Goal: Find specific page/section: Find specific page/section

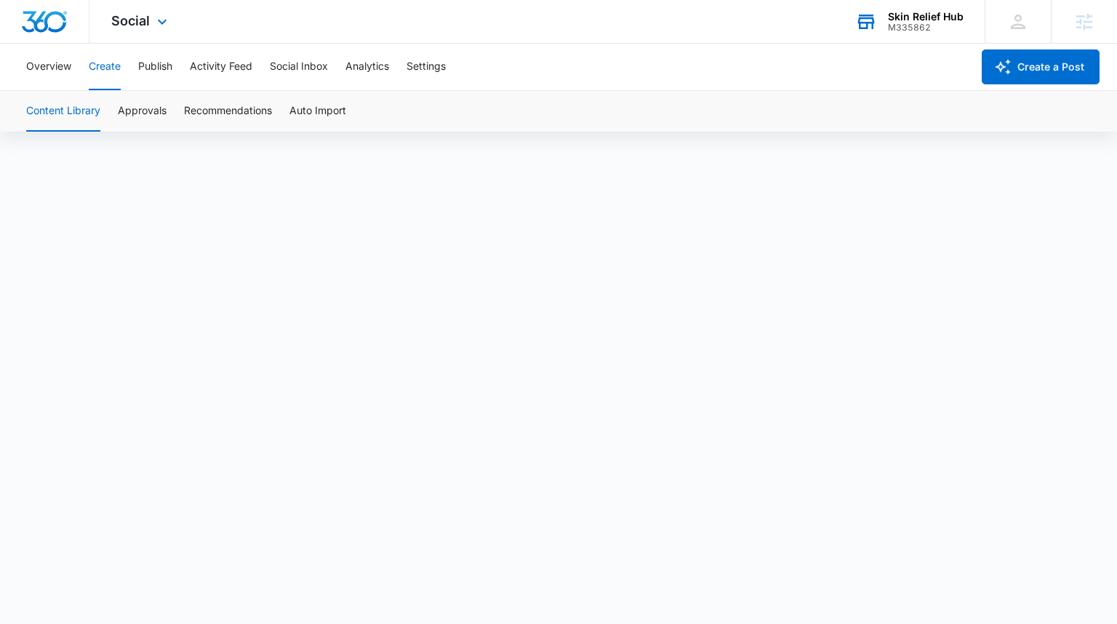
click at [918, 15] on div "Skin Relief Hub" at bounding box center [926, 17] width 76 height 12
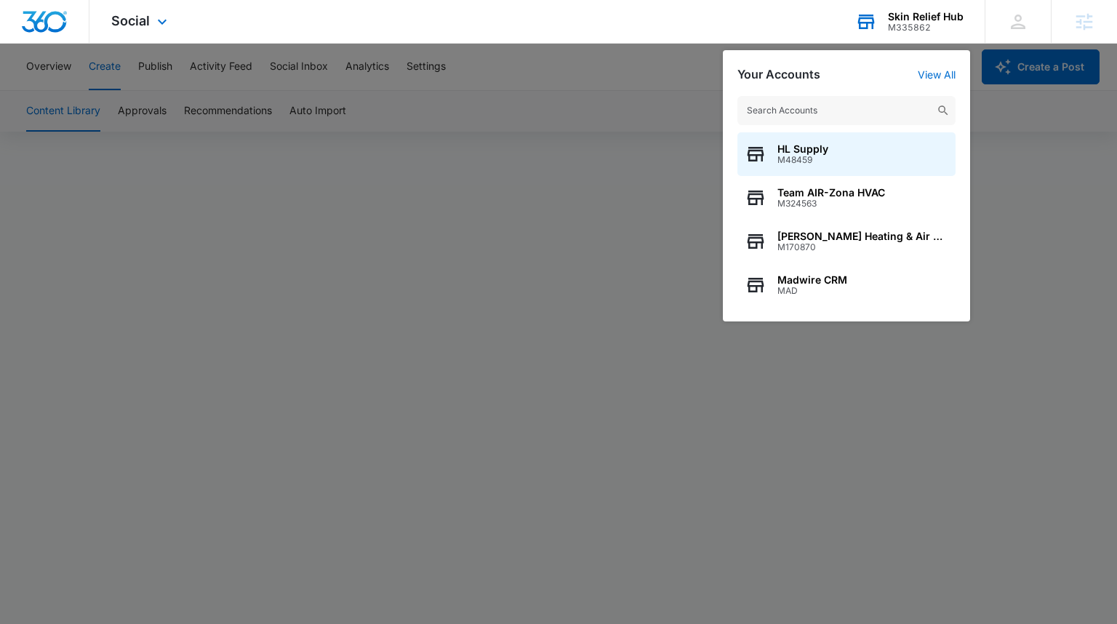
click at [854, 106] on input "text" at bounding box center [846, 110] width 218 height 29
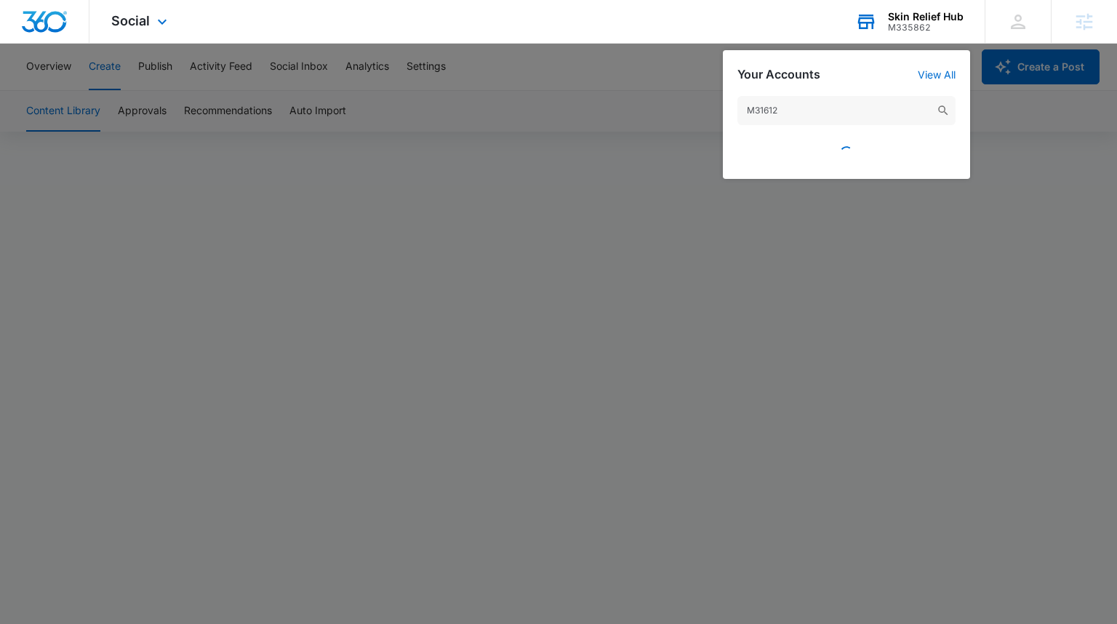
type input "M316127"
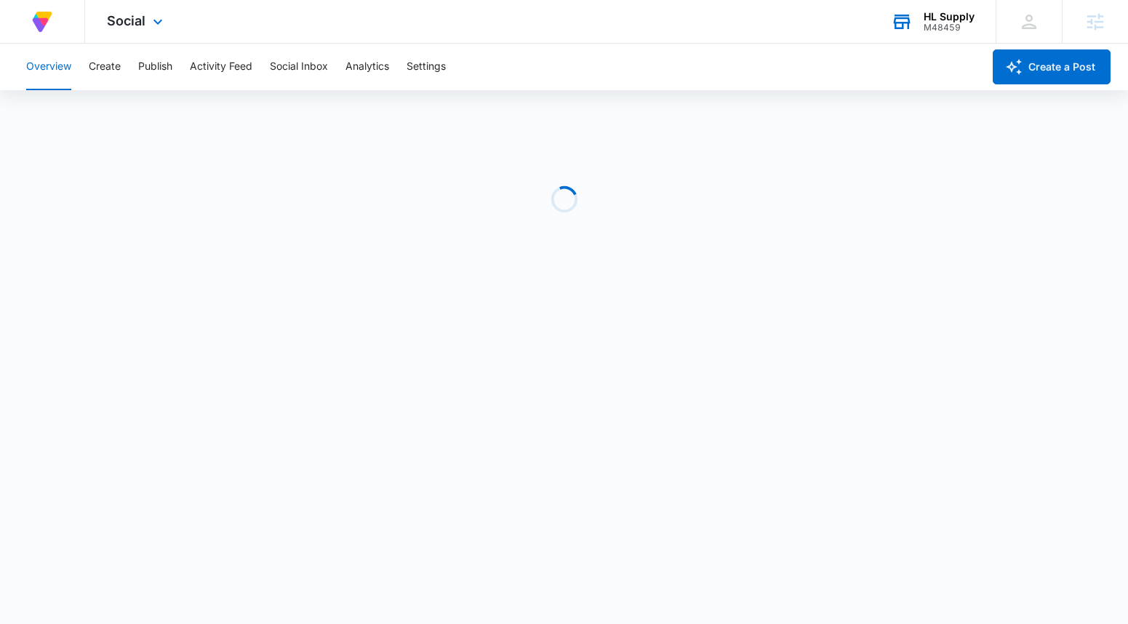
click at [888, 12] on div "HL Supply M48459 Your Accounts View All" at bounding box center [932, 21] width 127 height 43
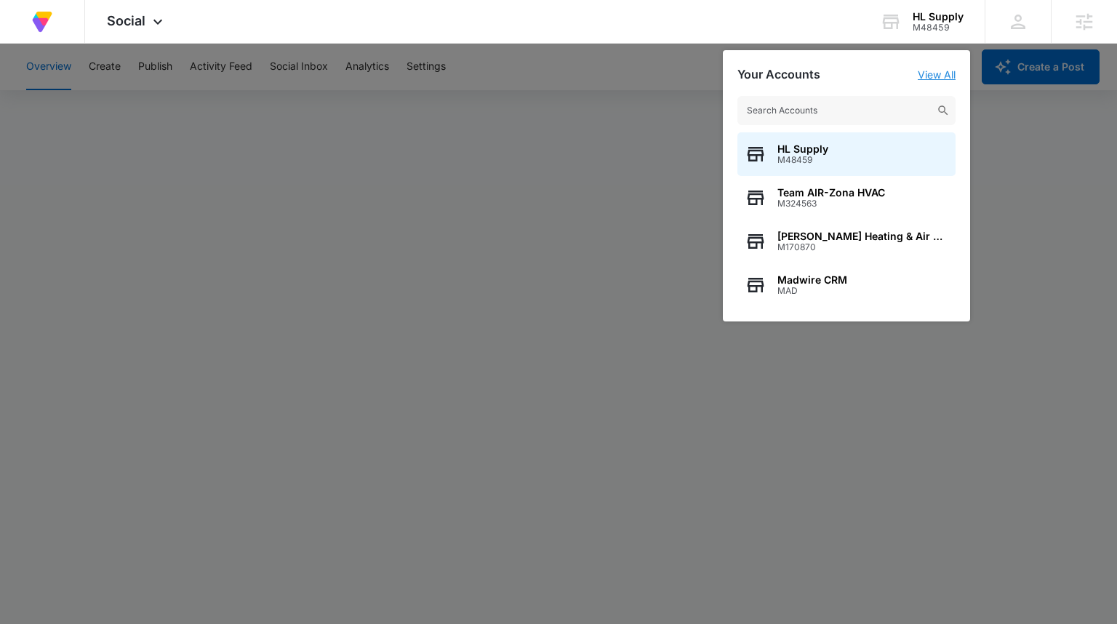
click at [938, 76] on link "View All" at bounding box center [937, 74] width 38 height 12
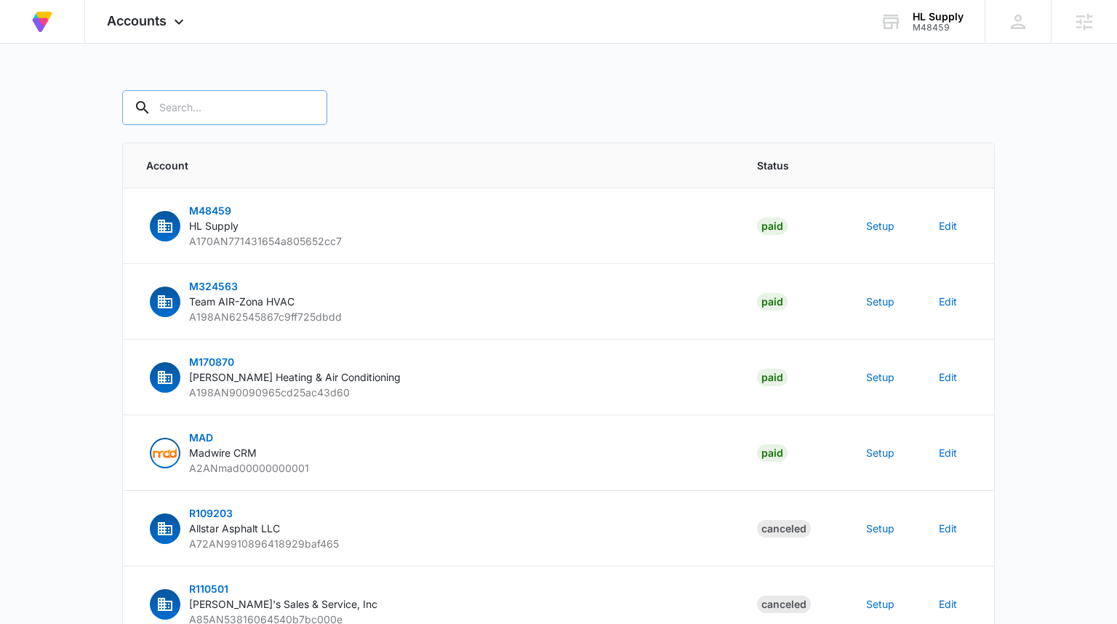
click at [244, 111] on input "text" at bounding box center [224, 107] width 205 height 35
type input "M316127"
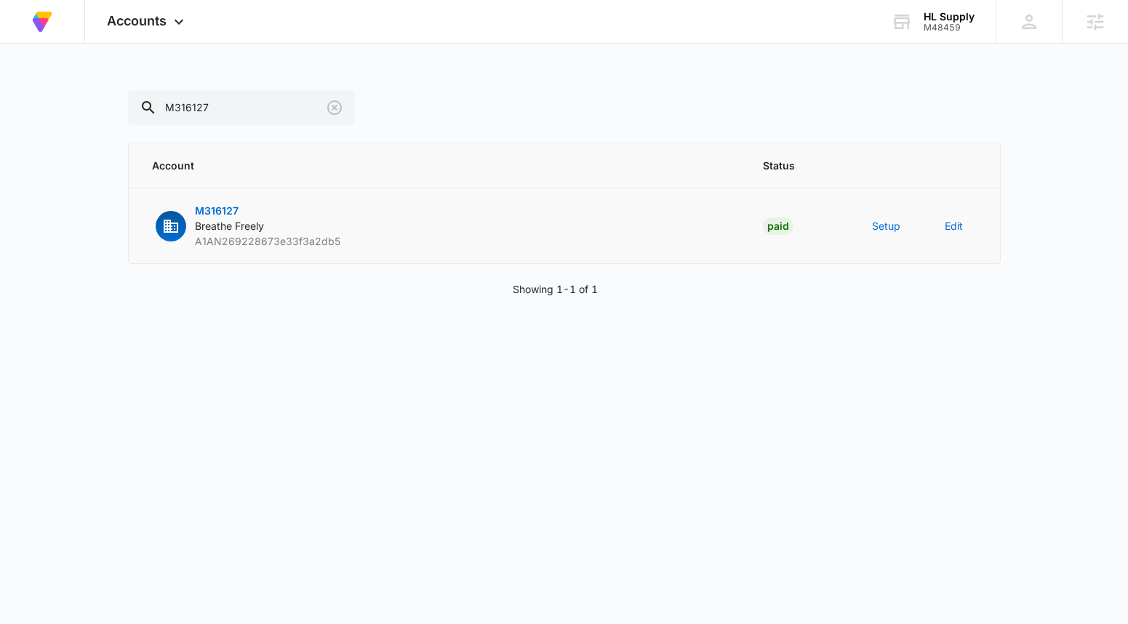
click at [224, 200] on td "M316127 Breathe Freely A1AN269228673e33f3a2db5" at bounding box center [437, 226] width 617 height 76
click at [221, 206] on span "M316127" at bounding box center [217, 210] width 44 height 12
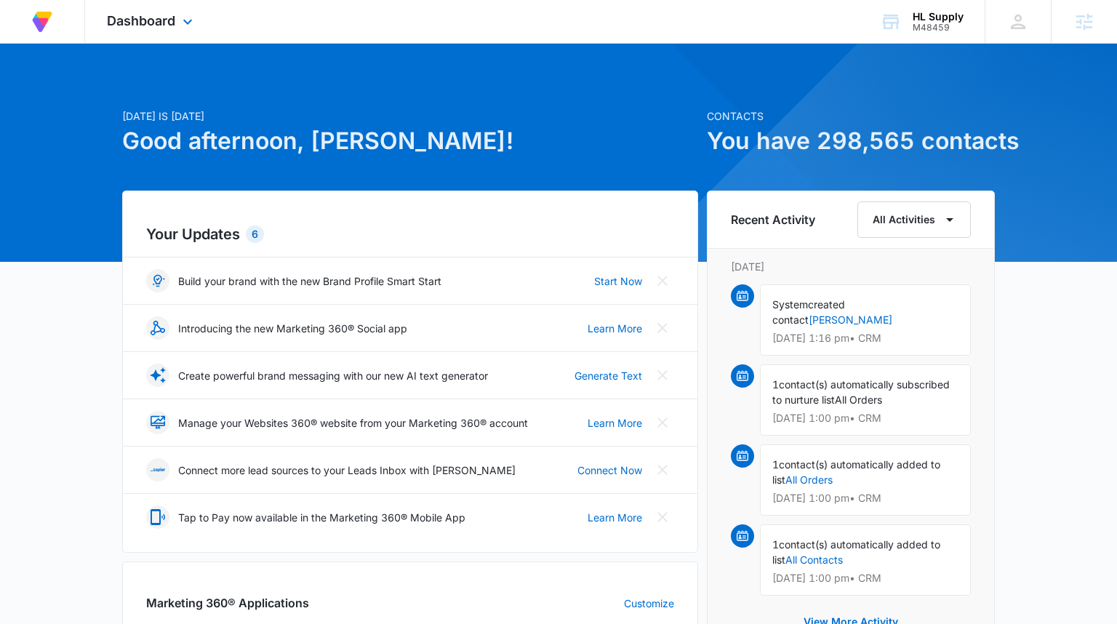
click at [143, 30] on div "Dashboard Apps Reputation Forms CRM Email Social Payments Content Ads Intellige…" at bounding box center [151, 21] width 133 height 43
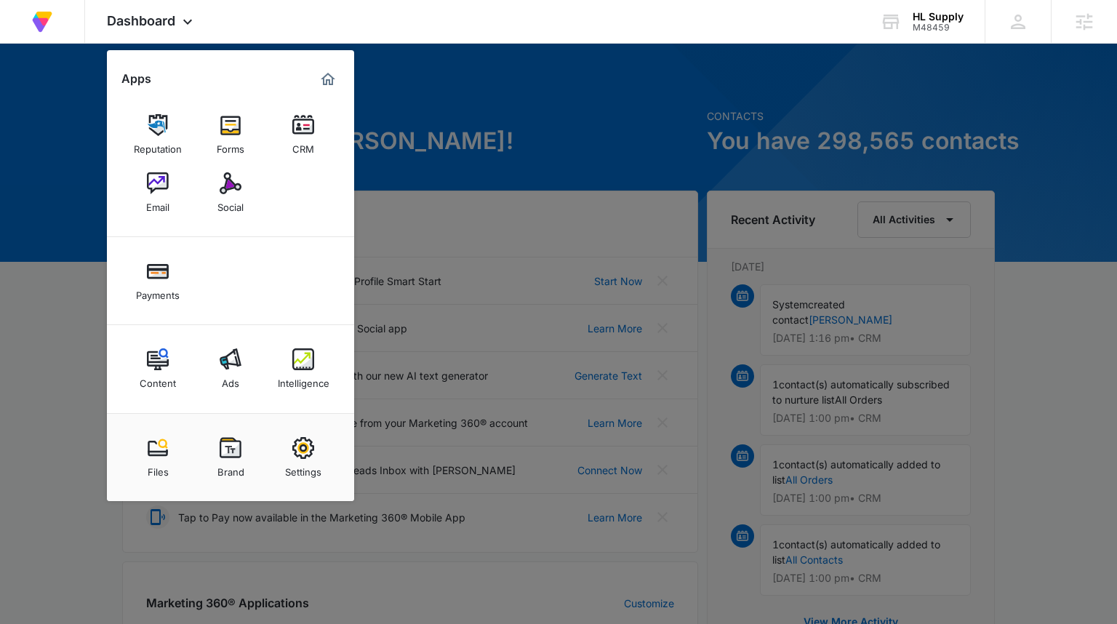
click at [566, 159] on div at bounding box center [558, 312] width 1117 height 624
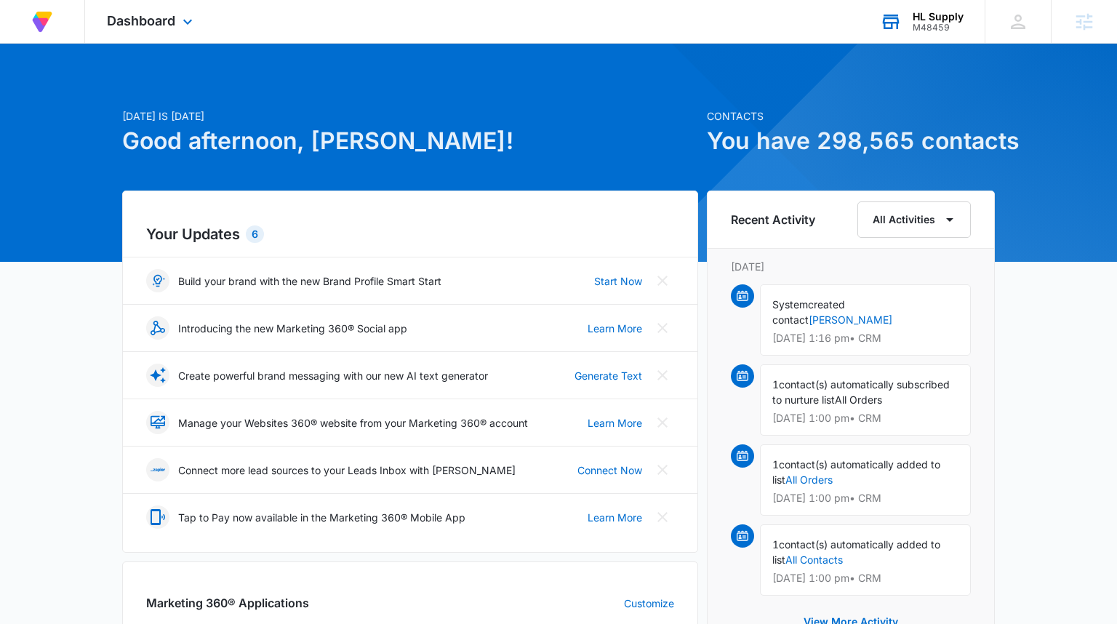
click at [915, 21] on div "HL Supply" at bounding box center [937, 17] width 51 height 12
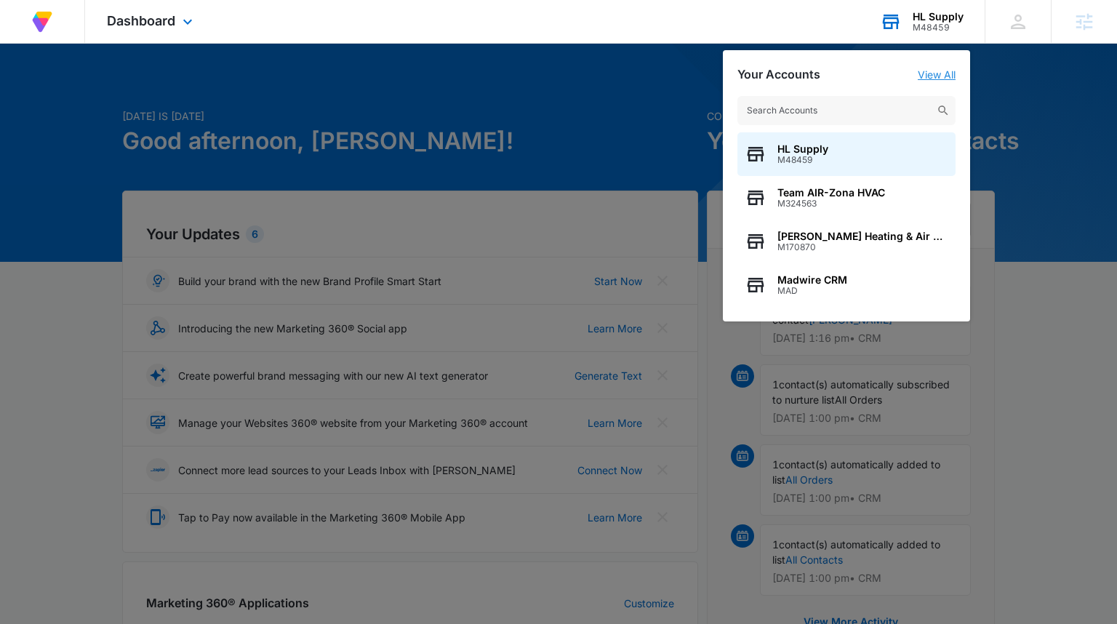
click at [939, 75] on link "View All" at bounding box center [937, 74] width 38 height 12
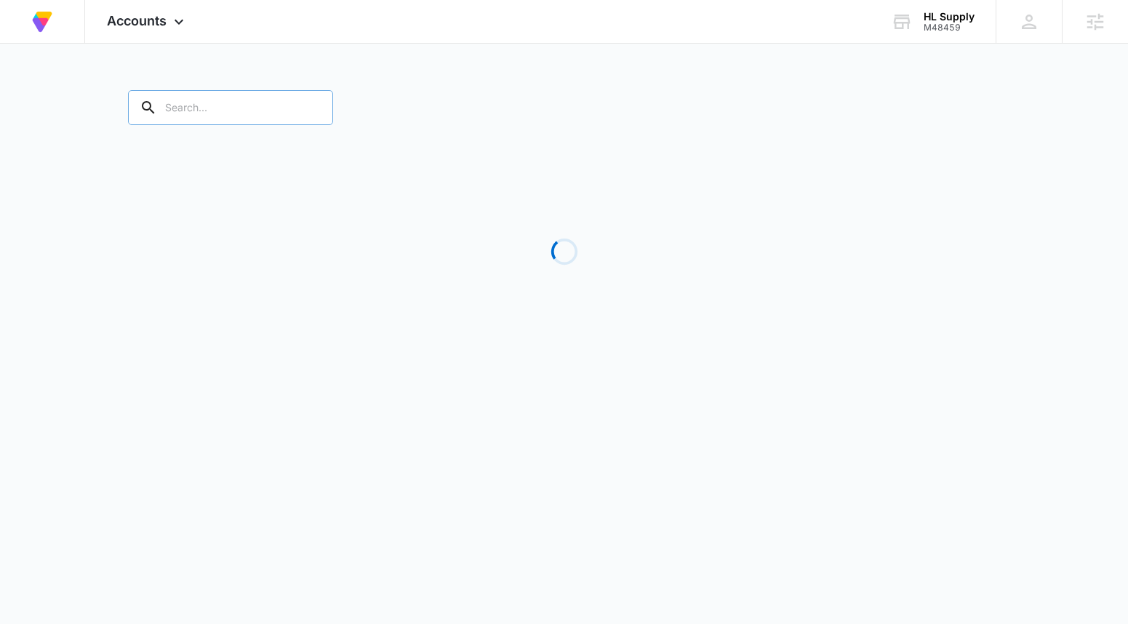
click at [183, 100] on input "text" at bounding box center [230, 107] width 205 height 35
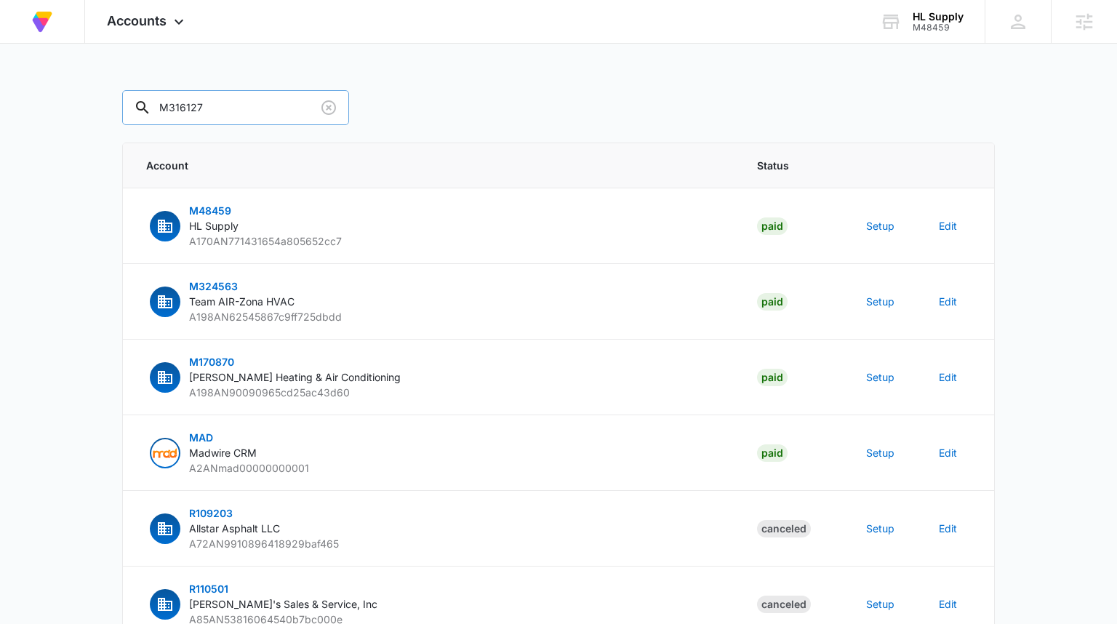
type input "M316127"
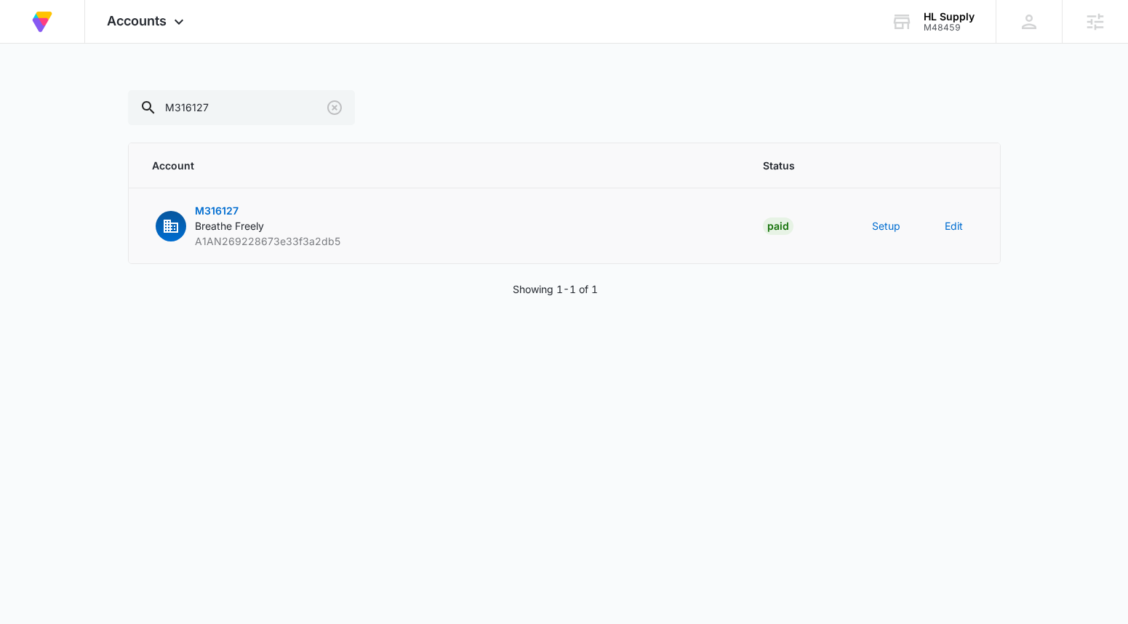
click at [220, 210] on span "M316127" at bounding box center [217, 210] width 44 height 12
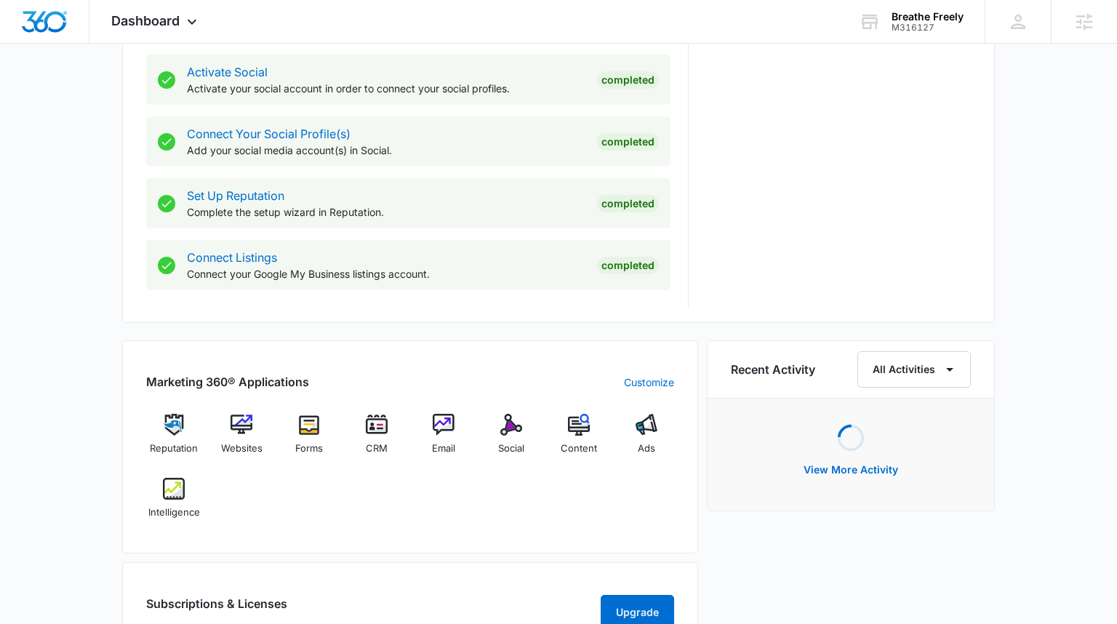
scroll to position [607, 0]
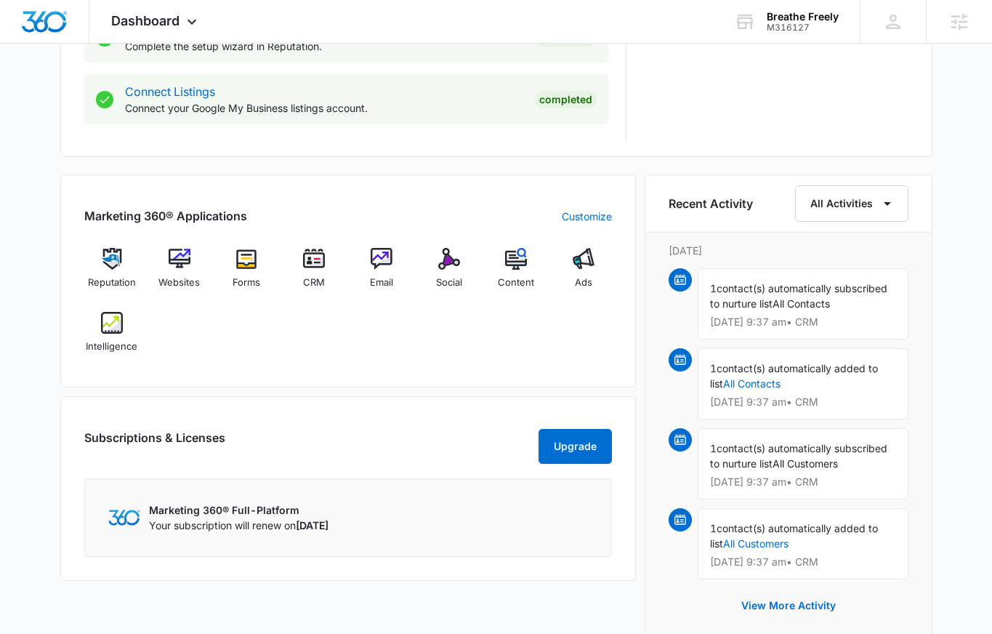
scroll to position [880, 0]
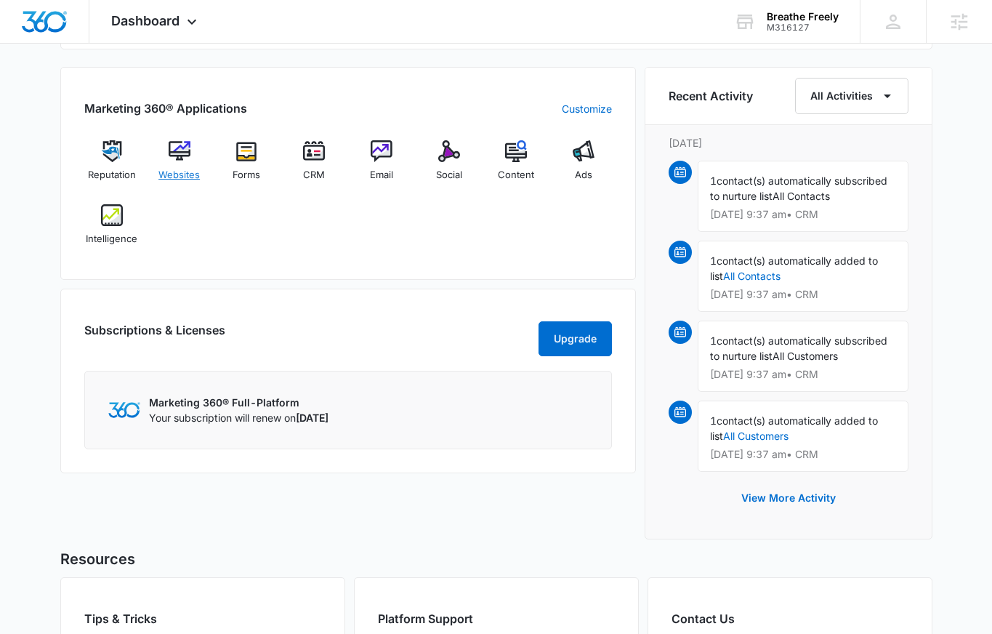
click at [180, 157] on img at bounding box center [180, 151] width 22 height 22
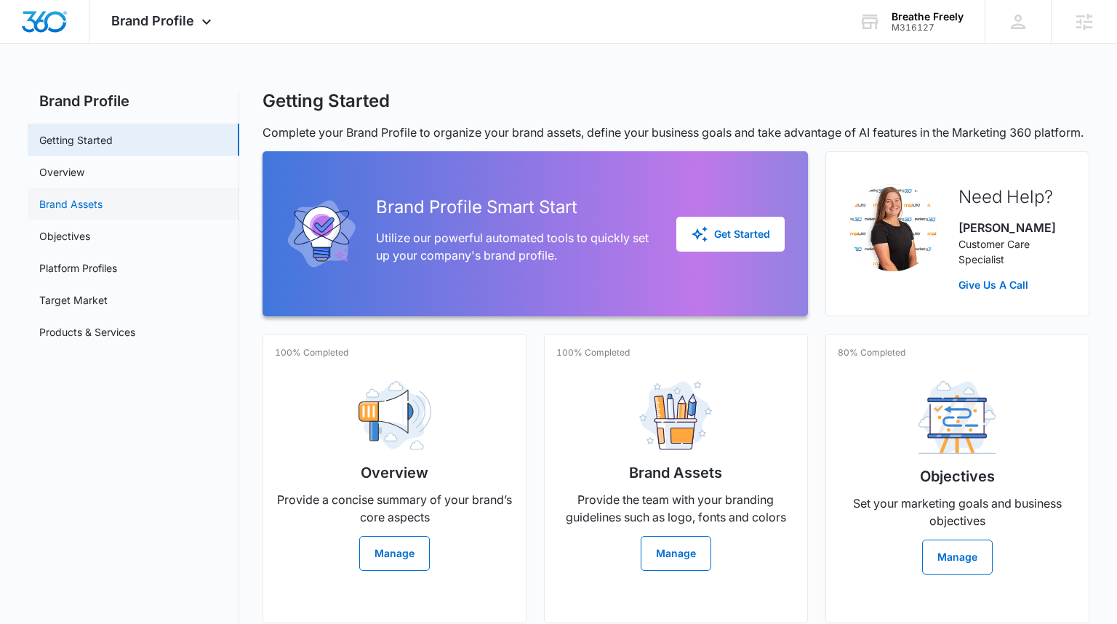
click at [103, 202] on link "Brand Assets" at bounding box center [70, 203] width 63 height 15
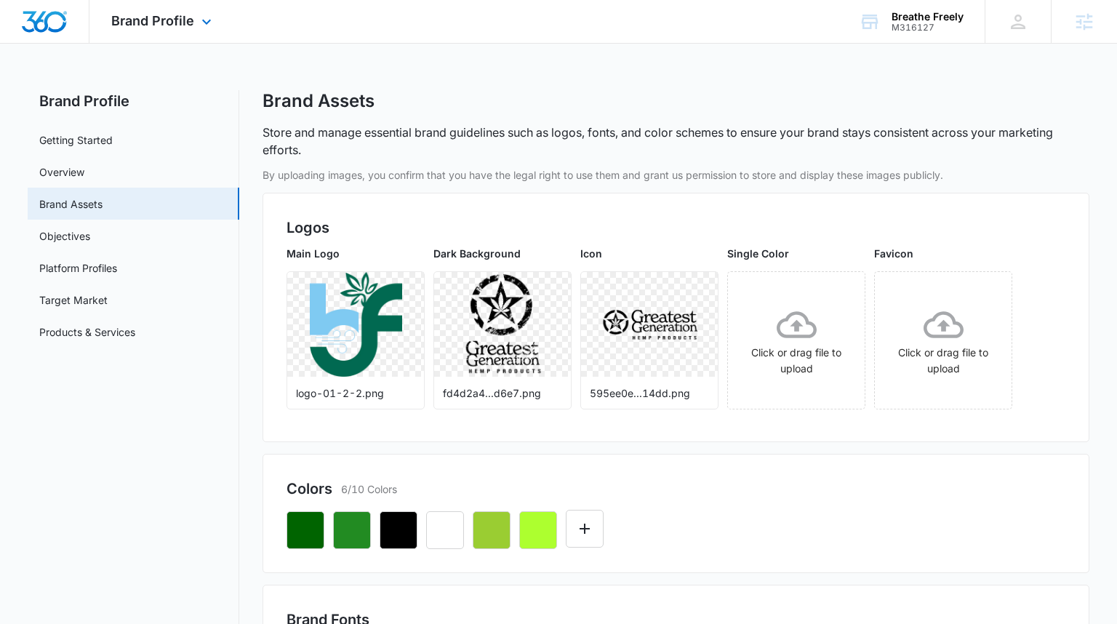
click at [150, 9] on div "Brand Profile Apps Reputation Websites Forms CRM Email Social Content Ads Intel…" at bounding box center [163, 21] width 148 height 43
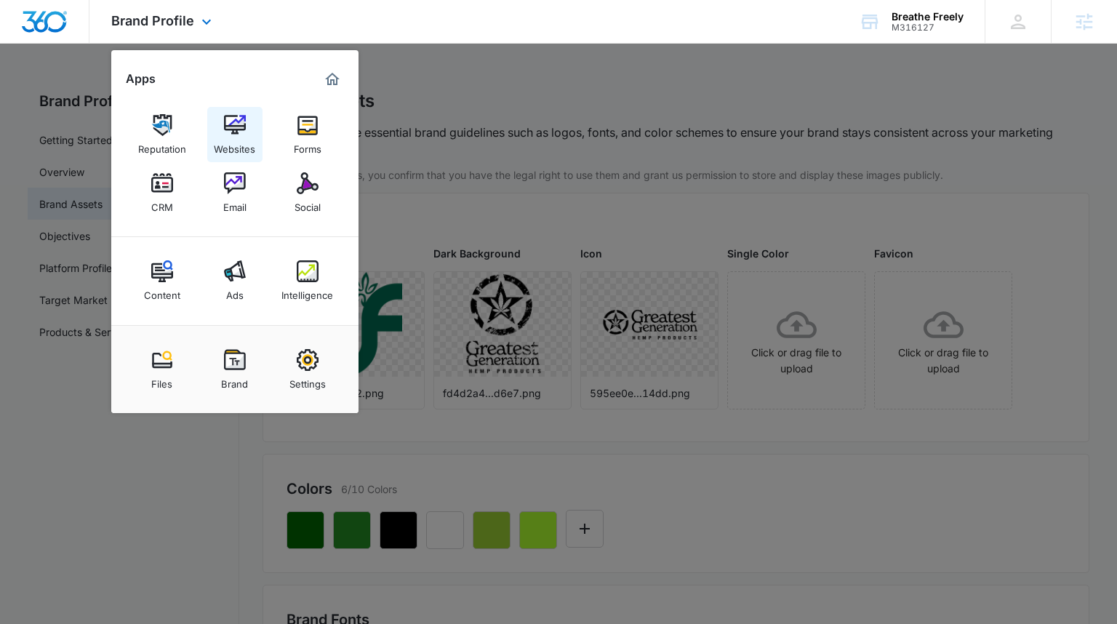
click at [228, 128] on img at bounding box center [235, 125] width 22 height 22
